Goal: Check status

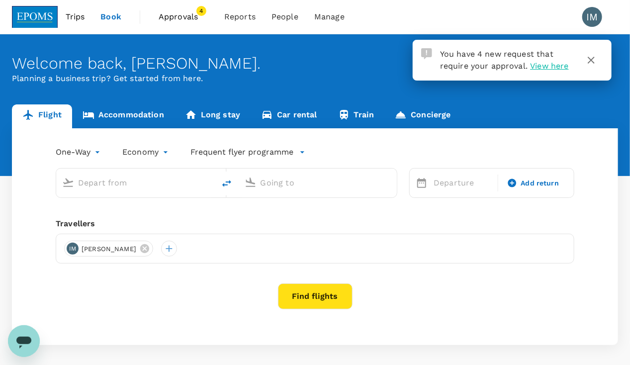
click at [543, 66] on span "View here" at bounding box center [549, 65] width 38 height 9
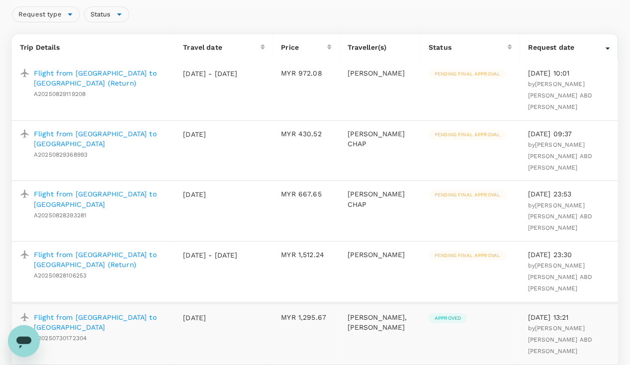
scroll to position [95, 0]
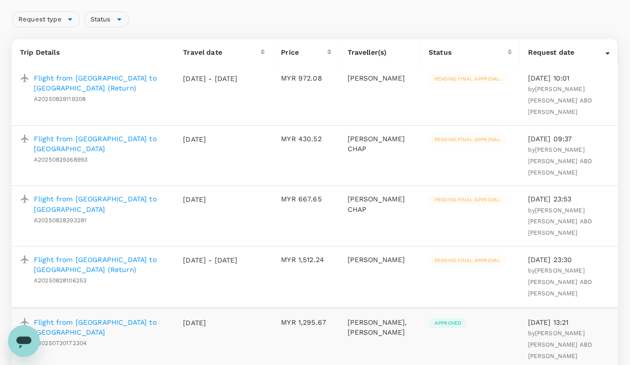
click at [128, 78] on p "Flight from [GEOGRAPHIC_DATA] to [GEOGRAPHIC_DATA] (Return)" at bounding box center [100, 83] width 133 height 20
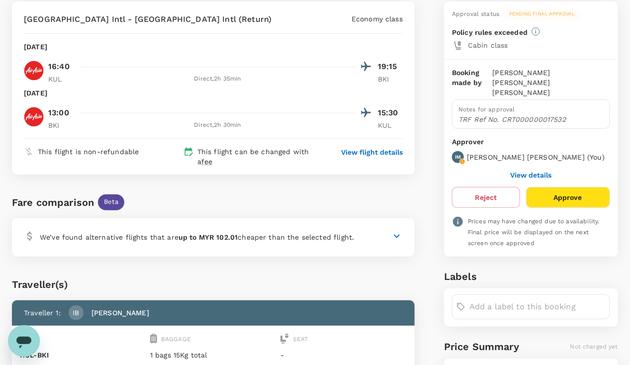
scroll to position [88, 0]
